Goal: Navigation & Orientation: Find specific page/section

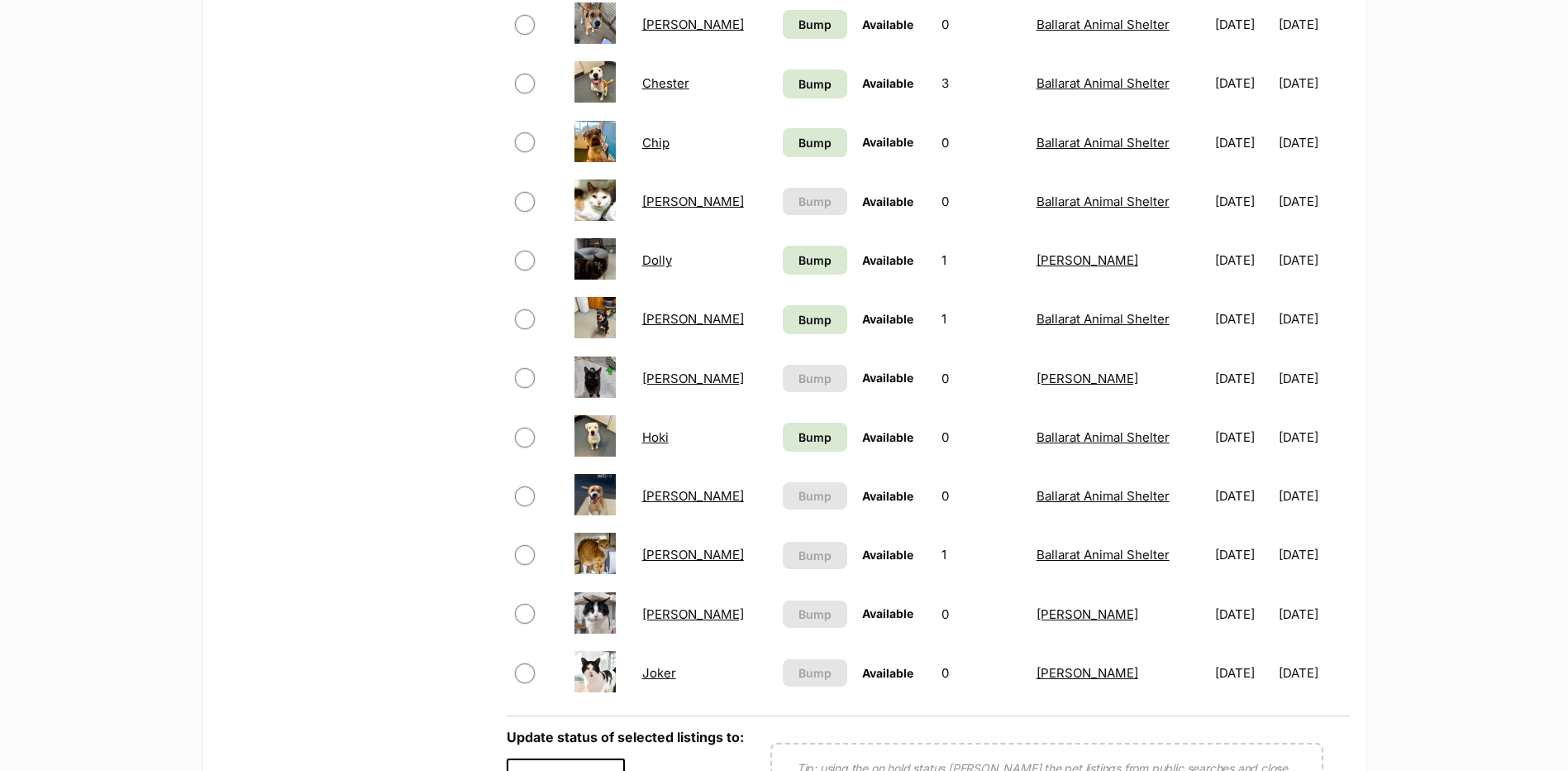
scroll to position [1075, 0]
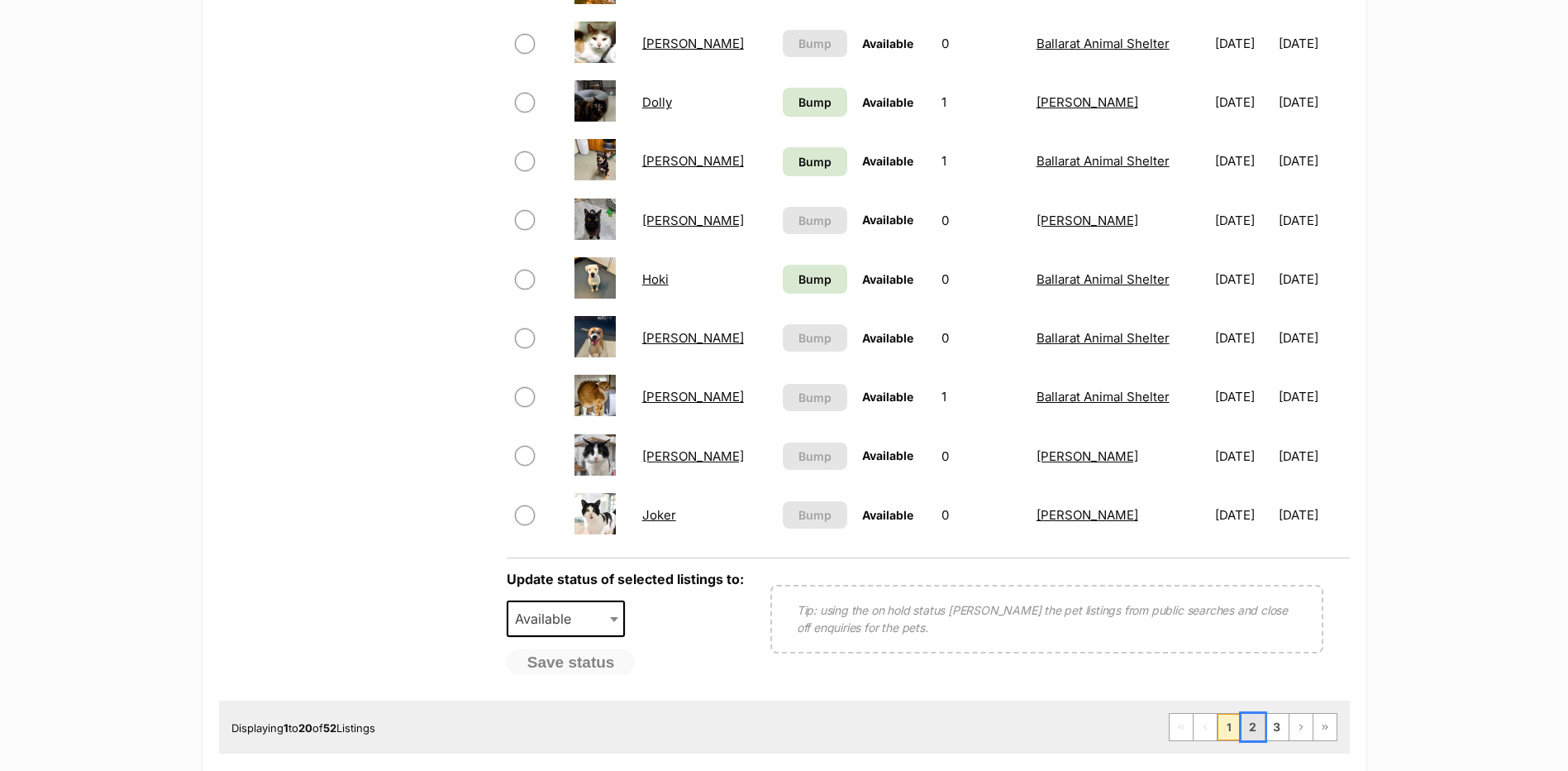
click at [1252, 732] on link "2" at bounding box center [1252, 726] width 23 height 27
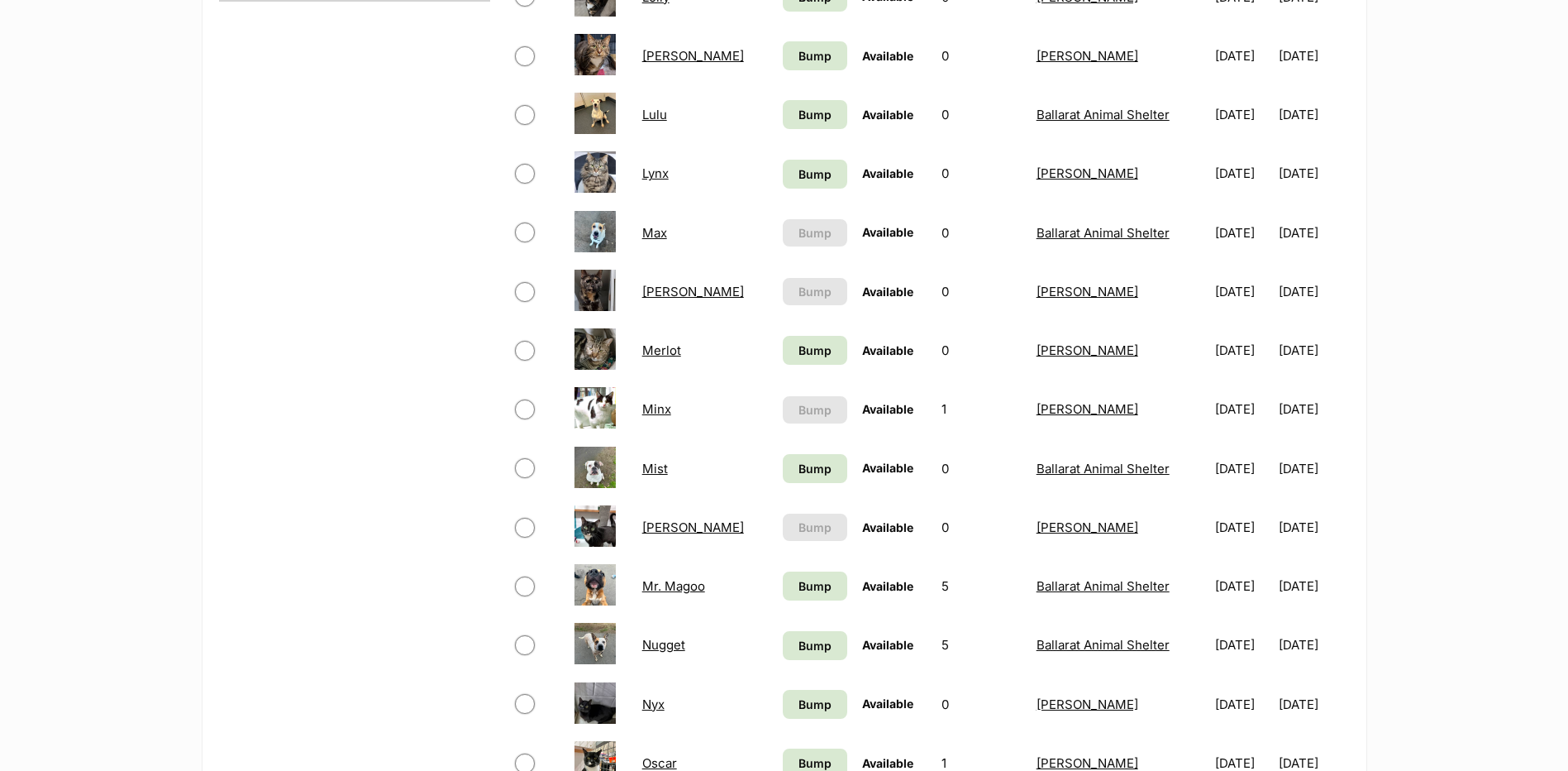
scroll to position [1075, 0]
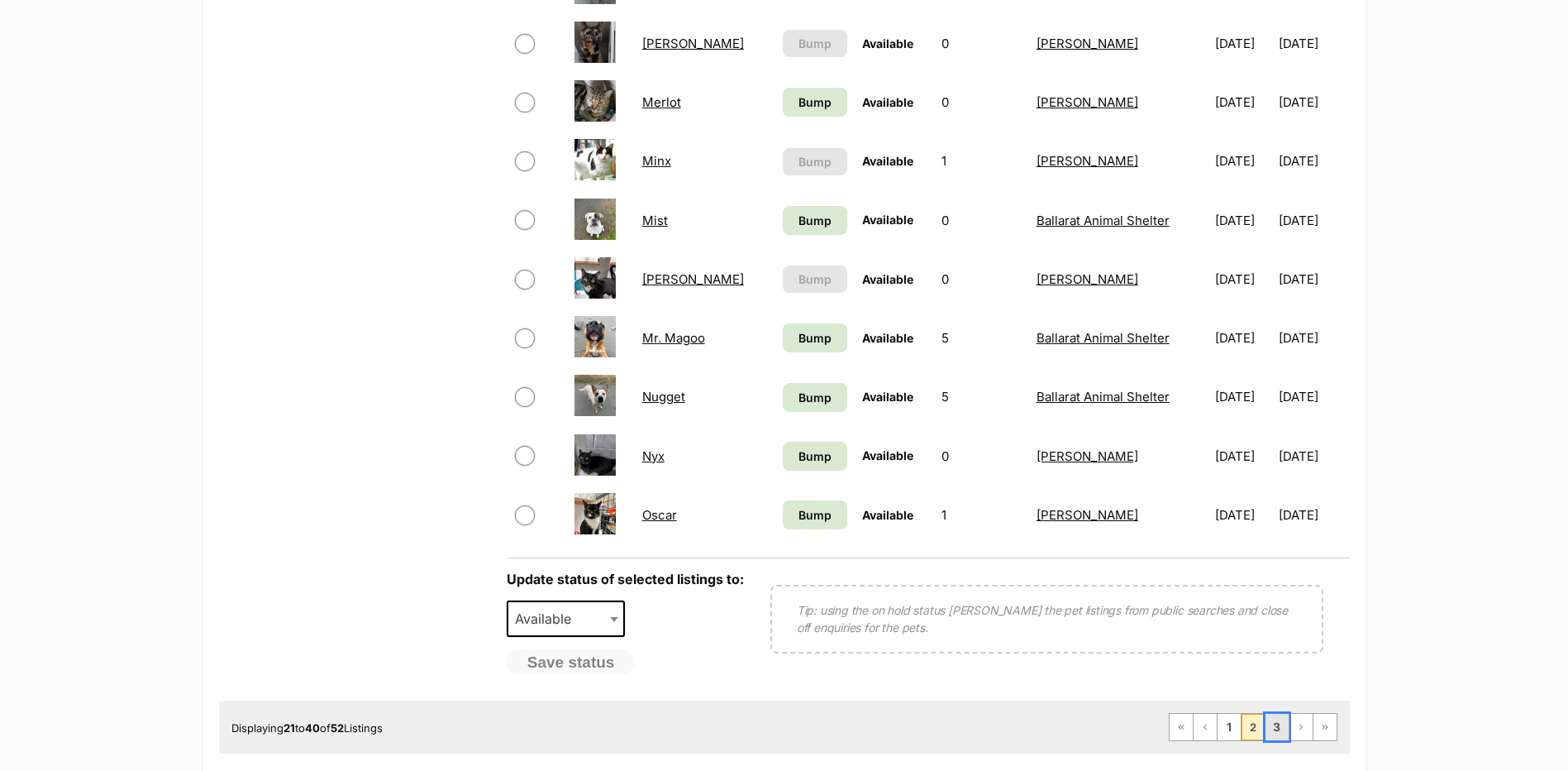
click at [1279, 729] on link "3" at bounding box center [1276, 726] width 23 height 27
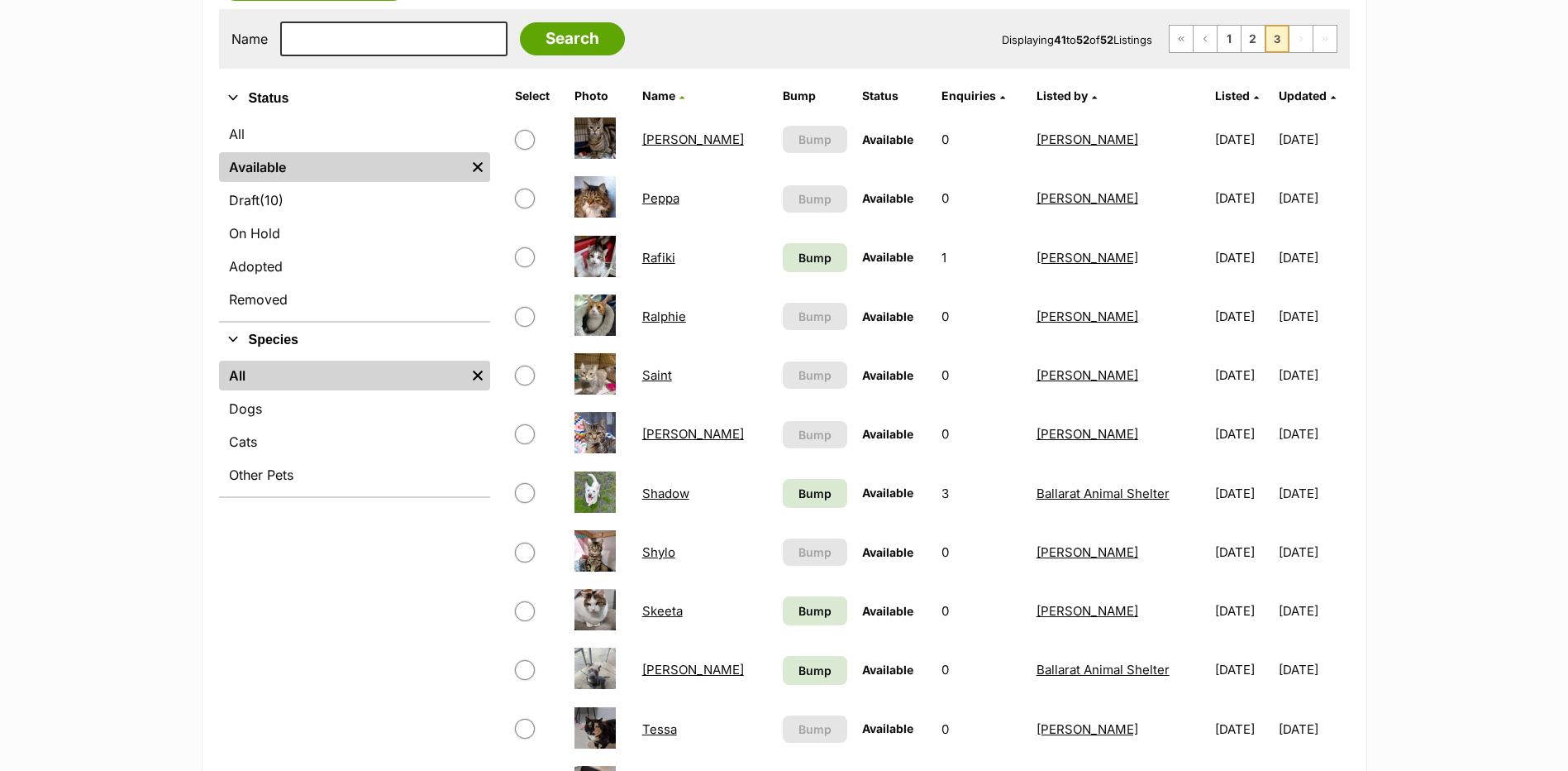
scroll to position [661, 0]
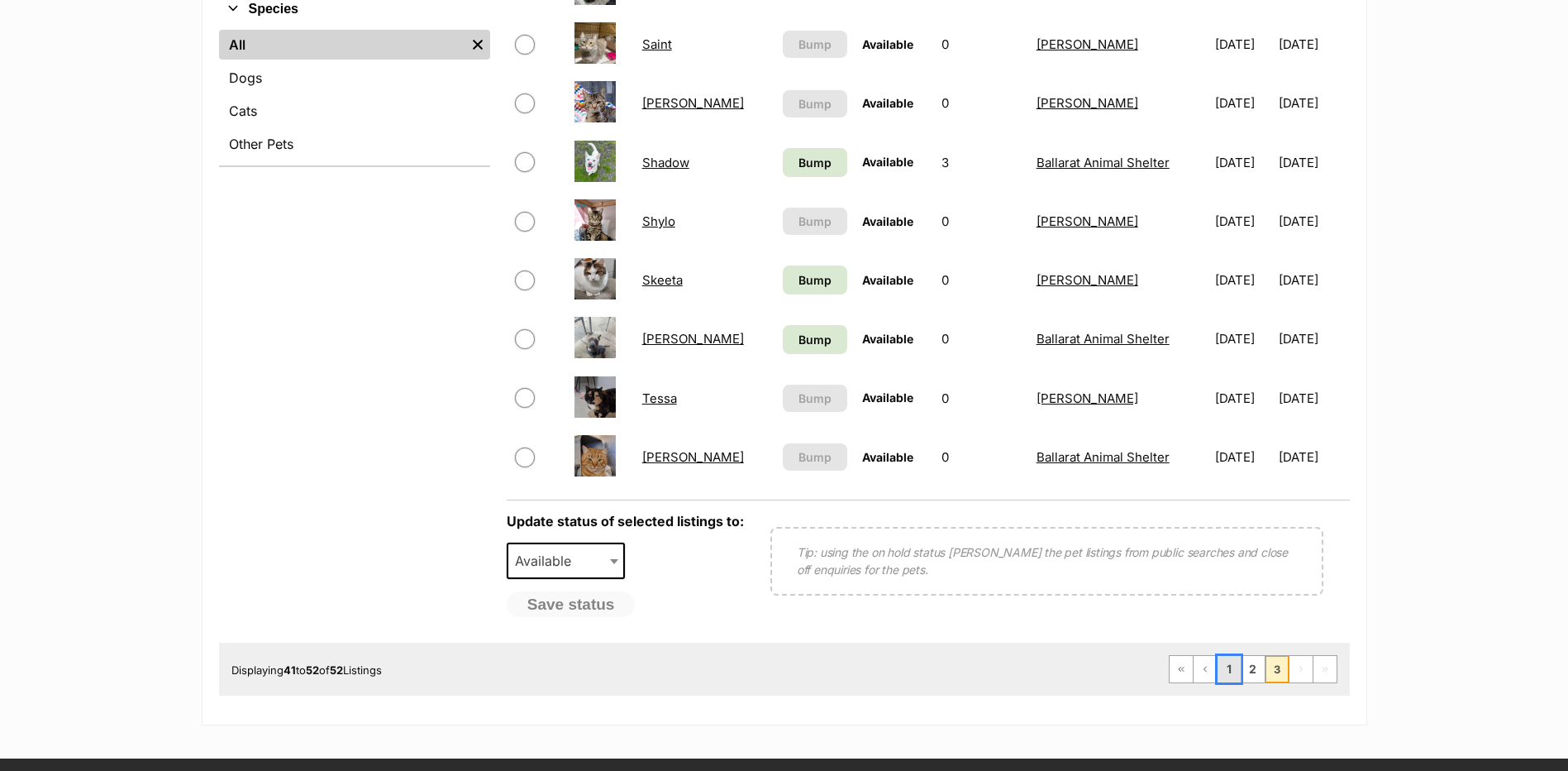
click at [1225, 672] on link "1" at bounding box center [1229, 668] width 23 height 27
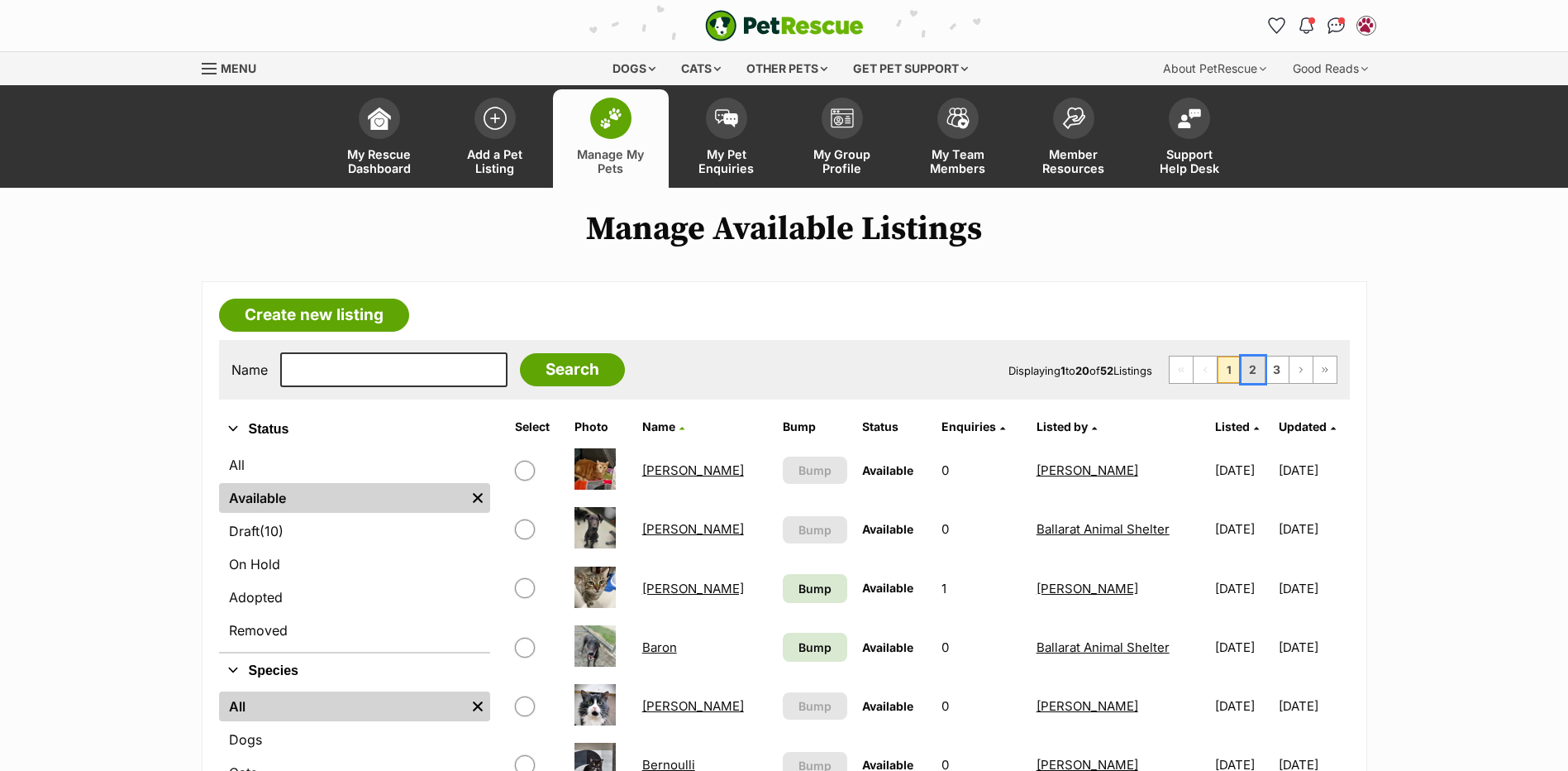
click at [1248, 363] on link "2" at bounding box center [1252, 370] width 23 height 27
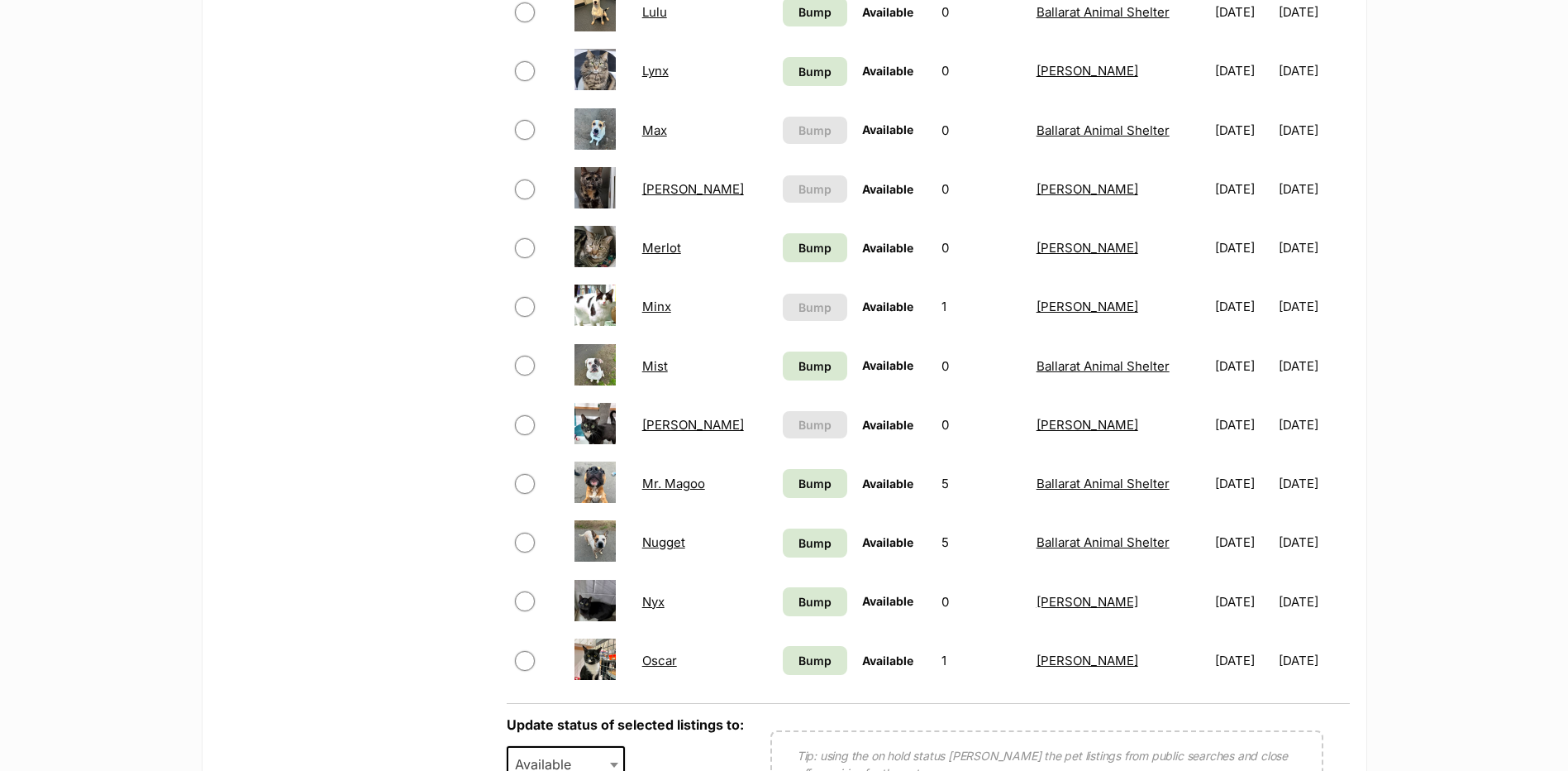
scroll to position [1075, 0]
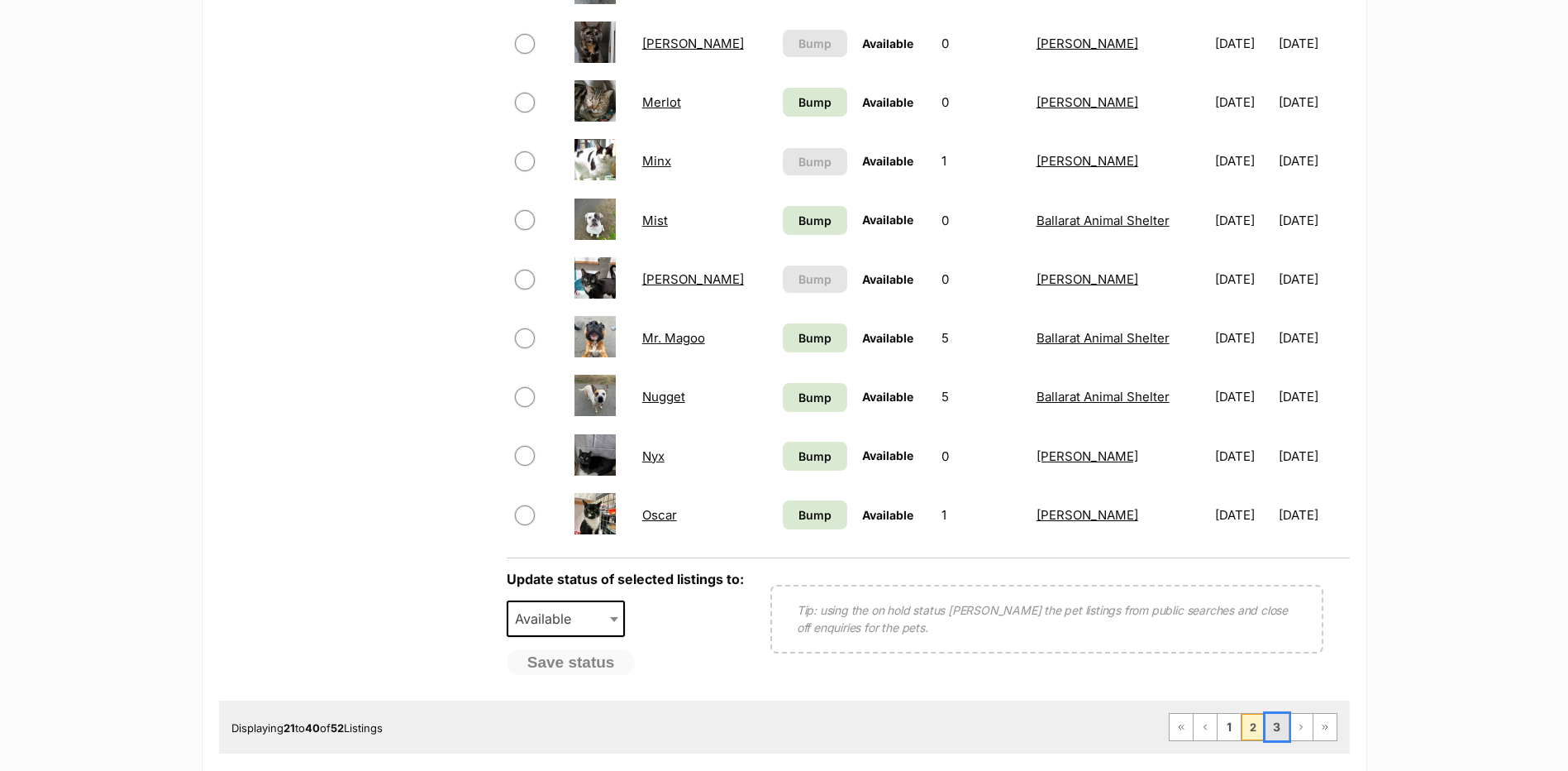
click at [1273, 733] on link "3" at bounding box center [1276, 726] width 23 height 27
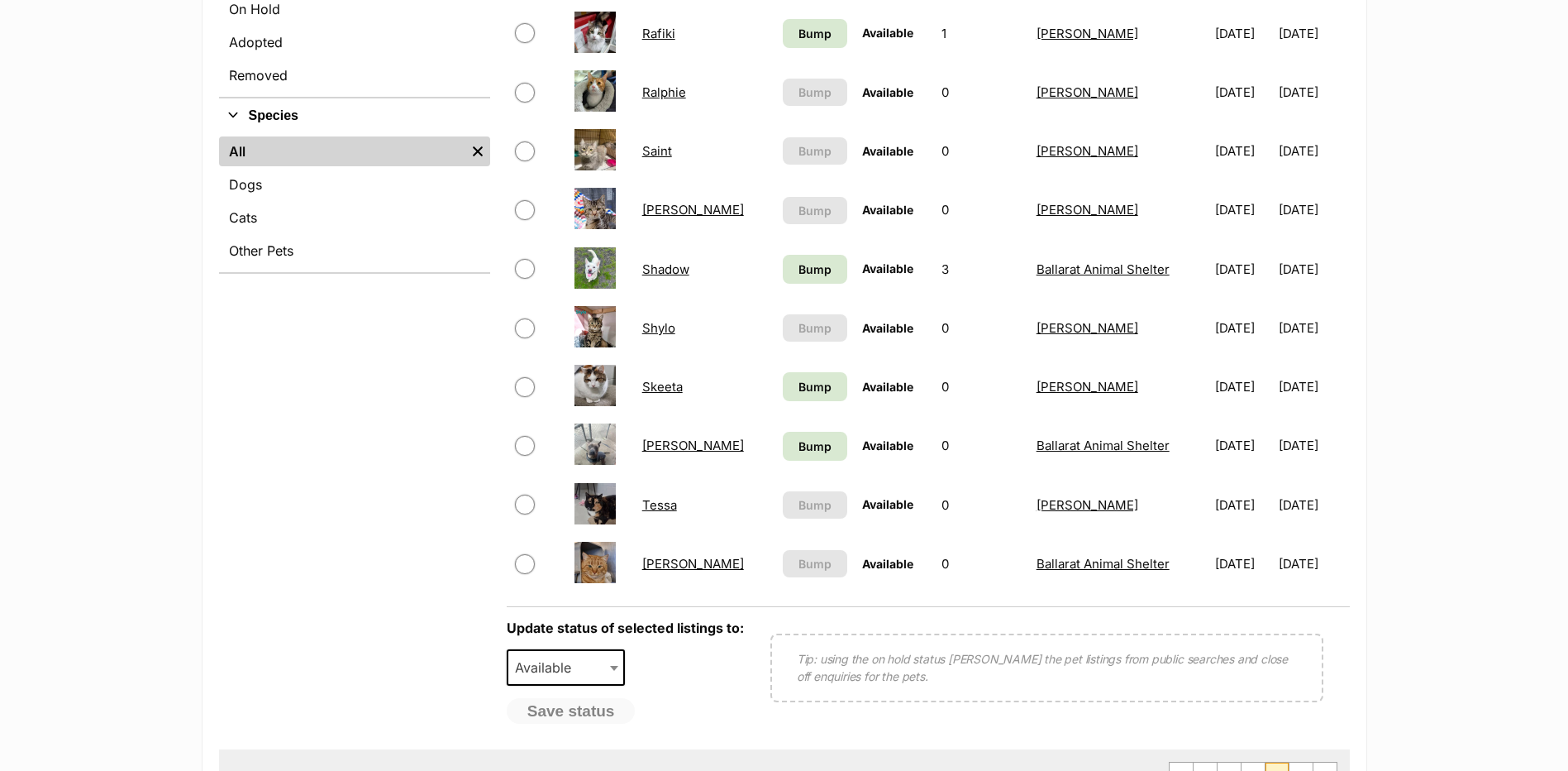
scroll to position [579, 0]
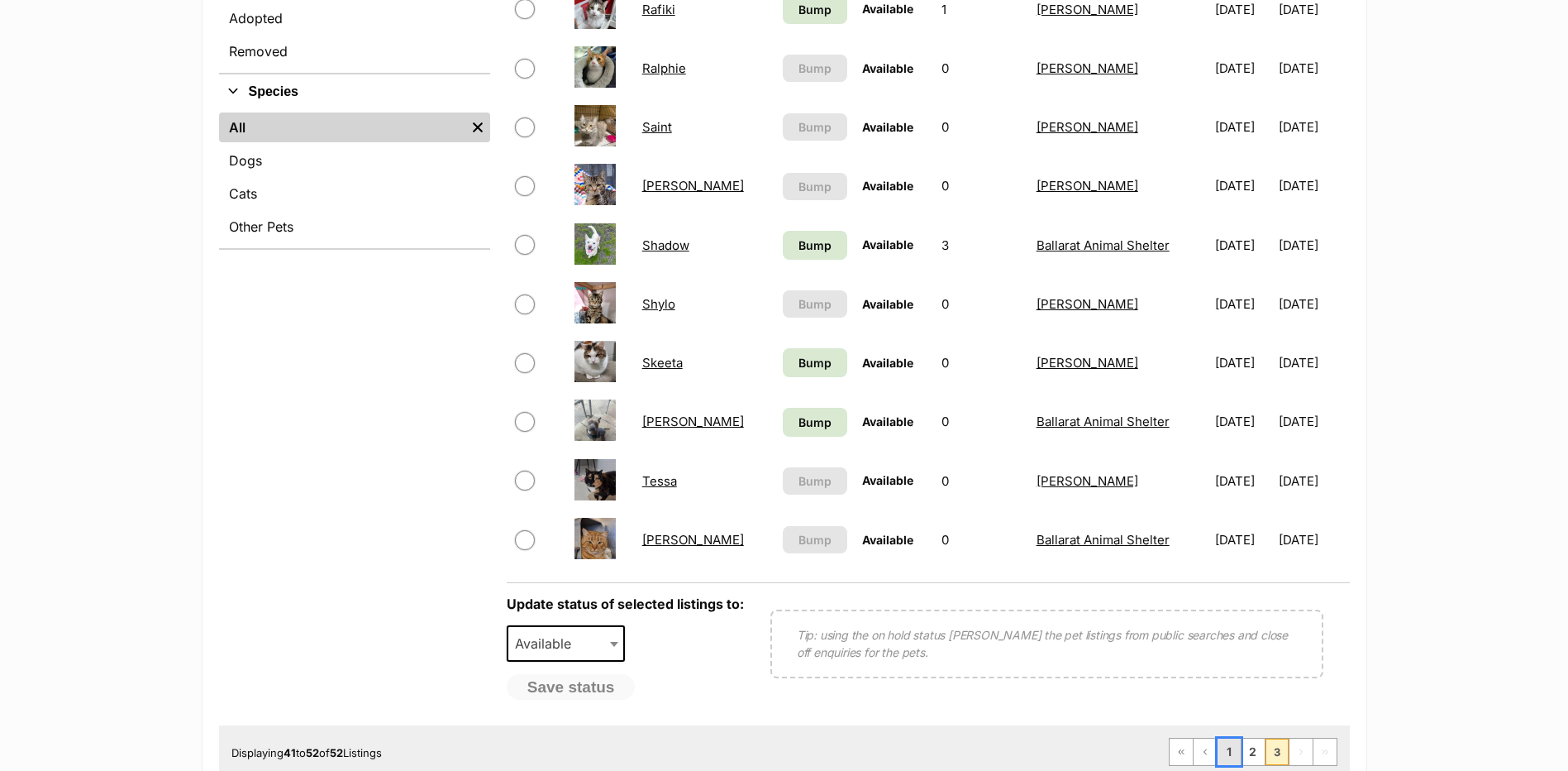
click at [1234, 744] on link "1" at bounding box center [1229, 751] width 23 height 27
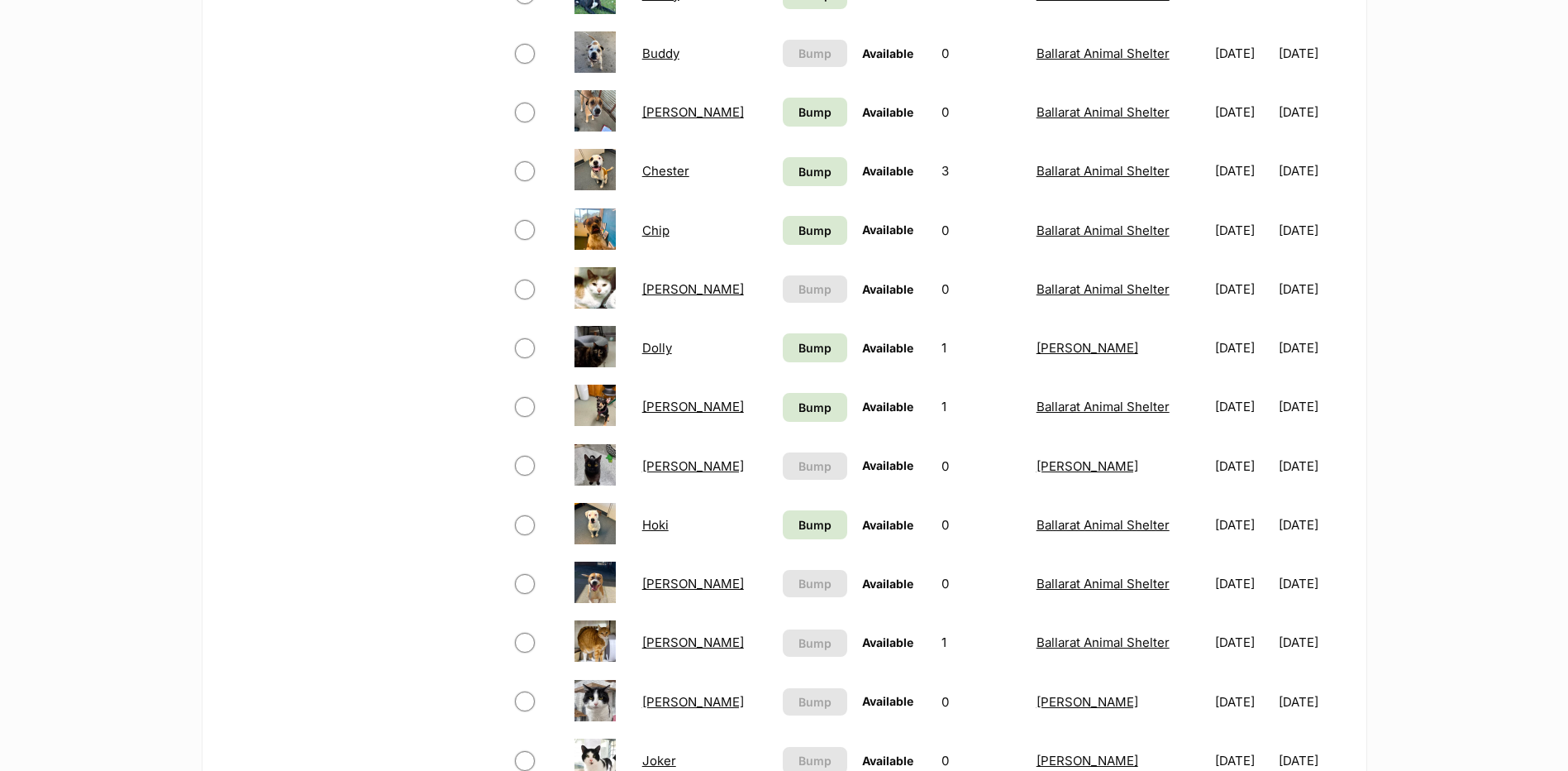
scroll to position [909, 0]
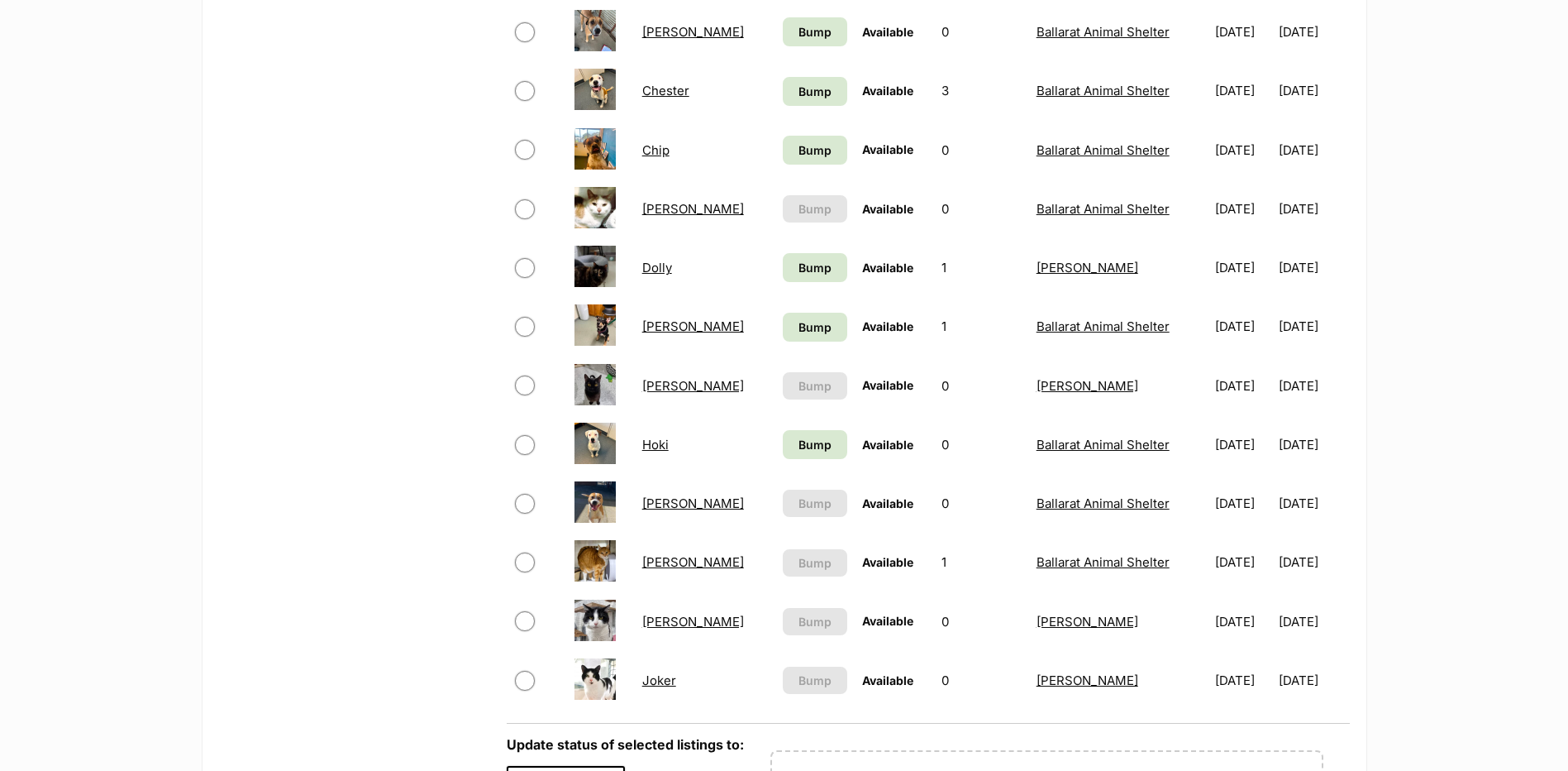
click at [667, 565] on link "[PERSON_NAME]" at bounding box center [693, 562] width 102 height 16
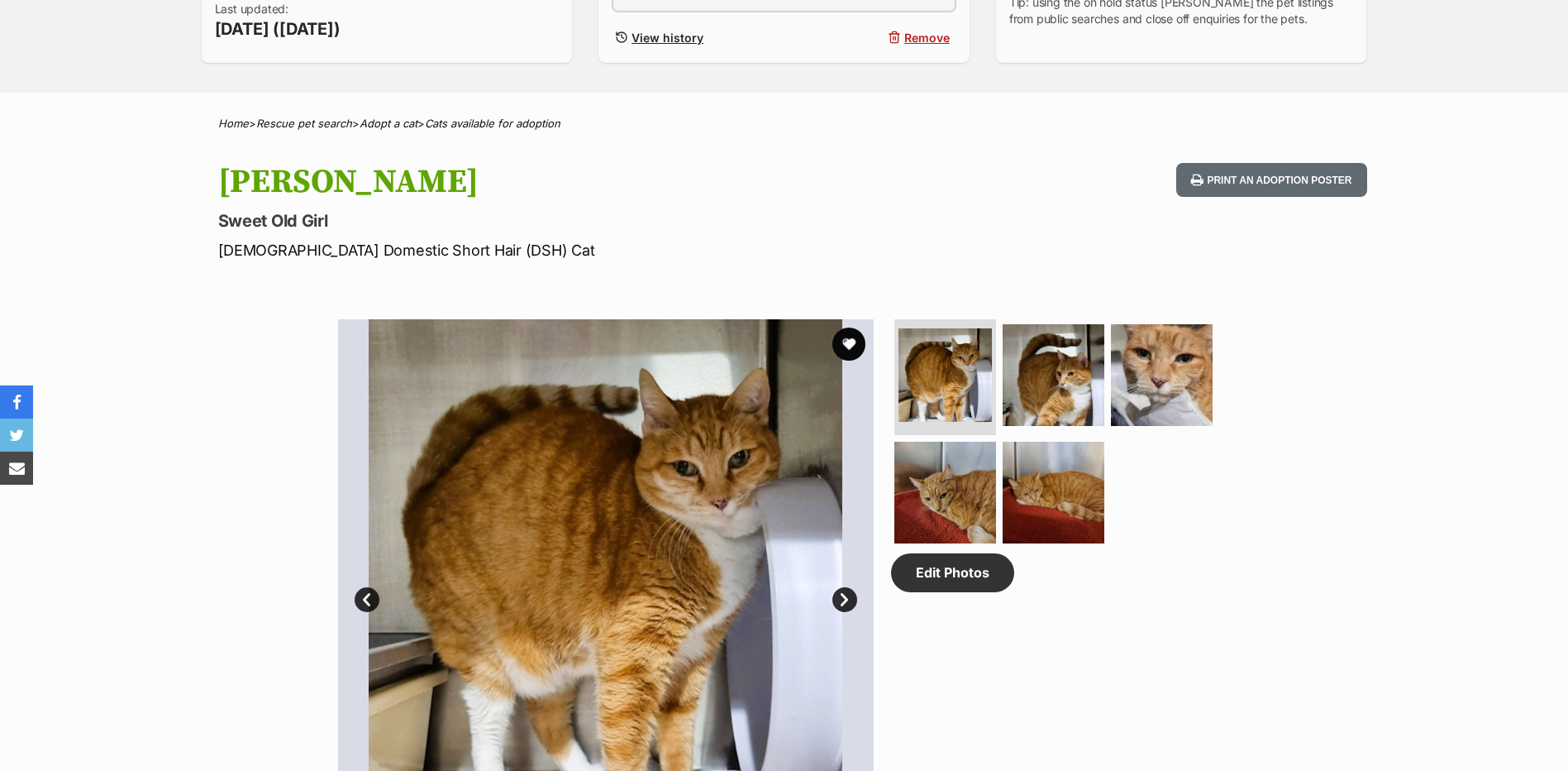
scroll to position [661, 0]
